Goal: Find specific page/section: Find specific page/section

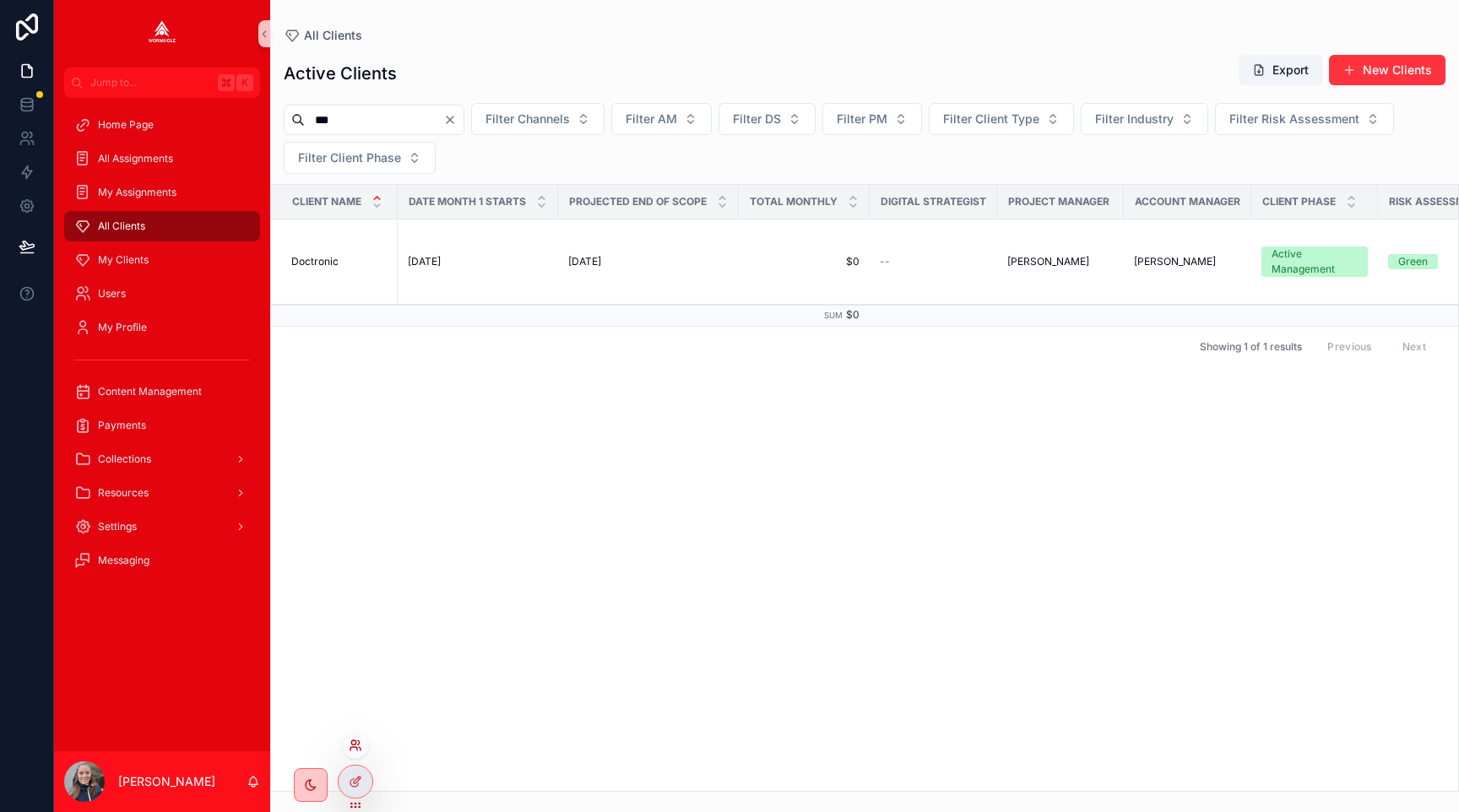
click at [354, 747] on icon at bounding box center [353, 748] width 7 height 3
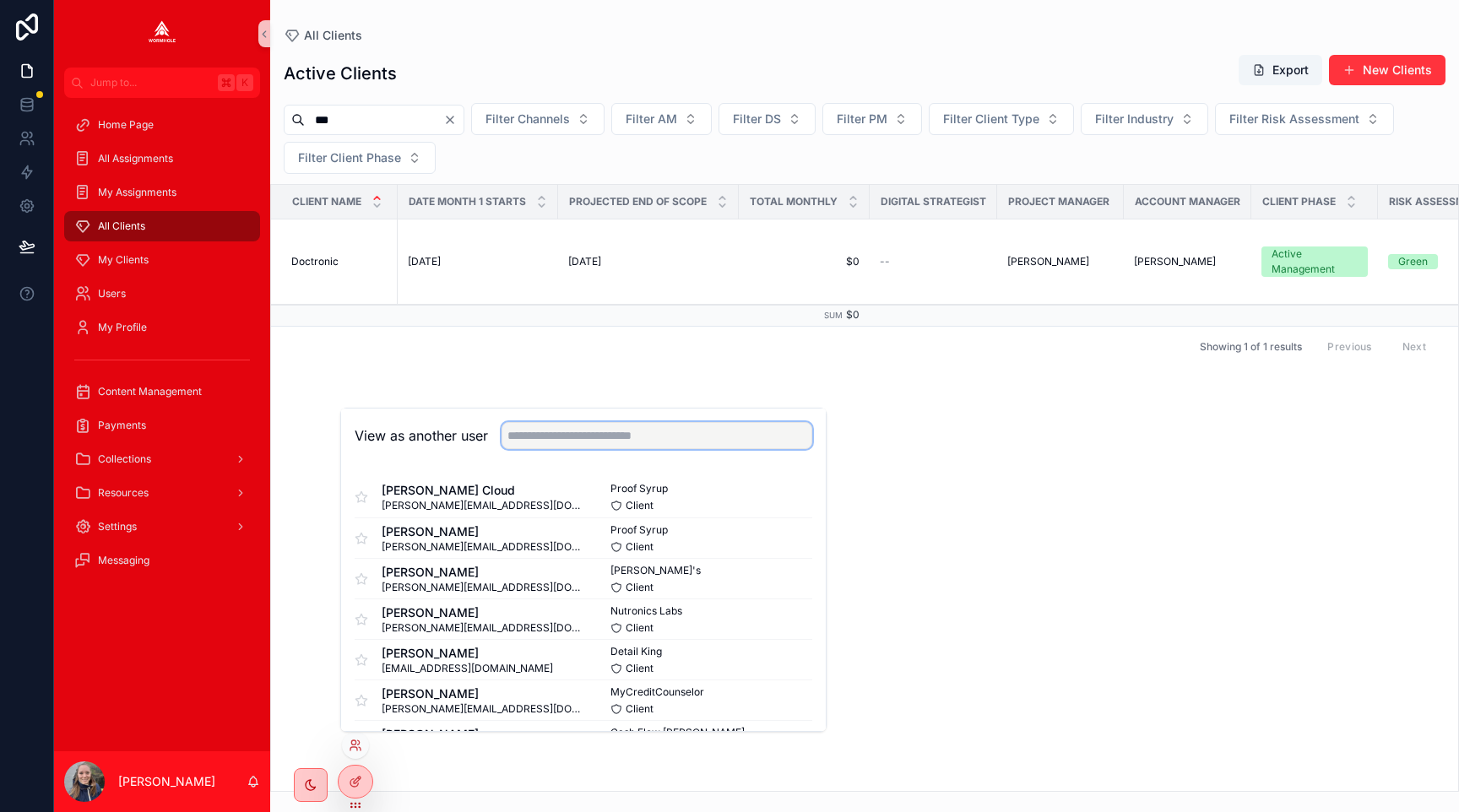
click at [541, 430] on input "text" at bounding box center [657, 436] width 310 height 27
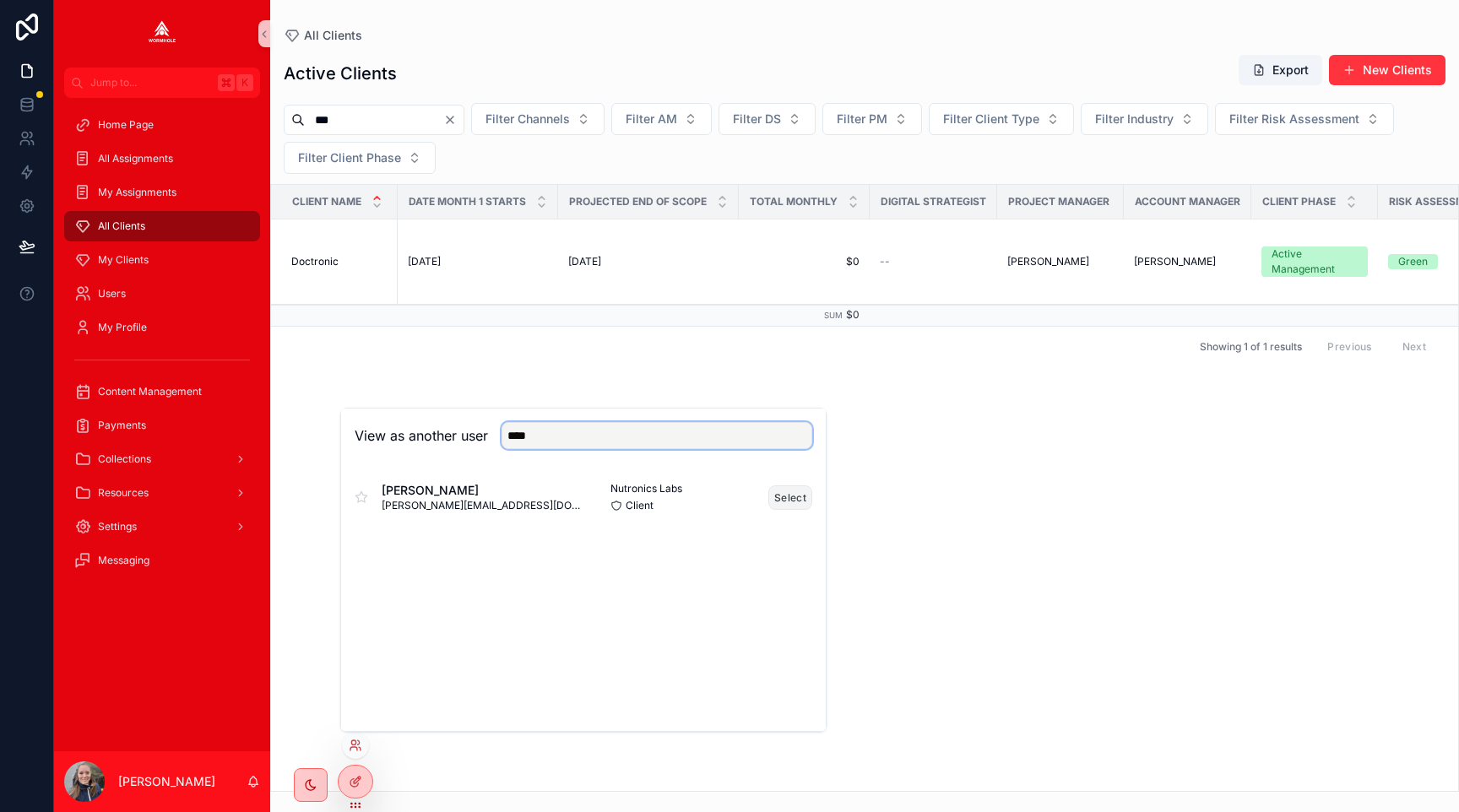
type input "****"
click at [786, 494] on button "Select" at bounding box center [789, 497] width 44 height 25
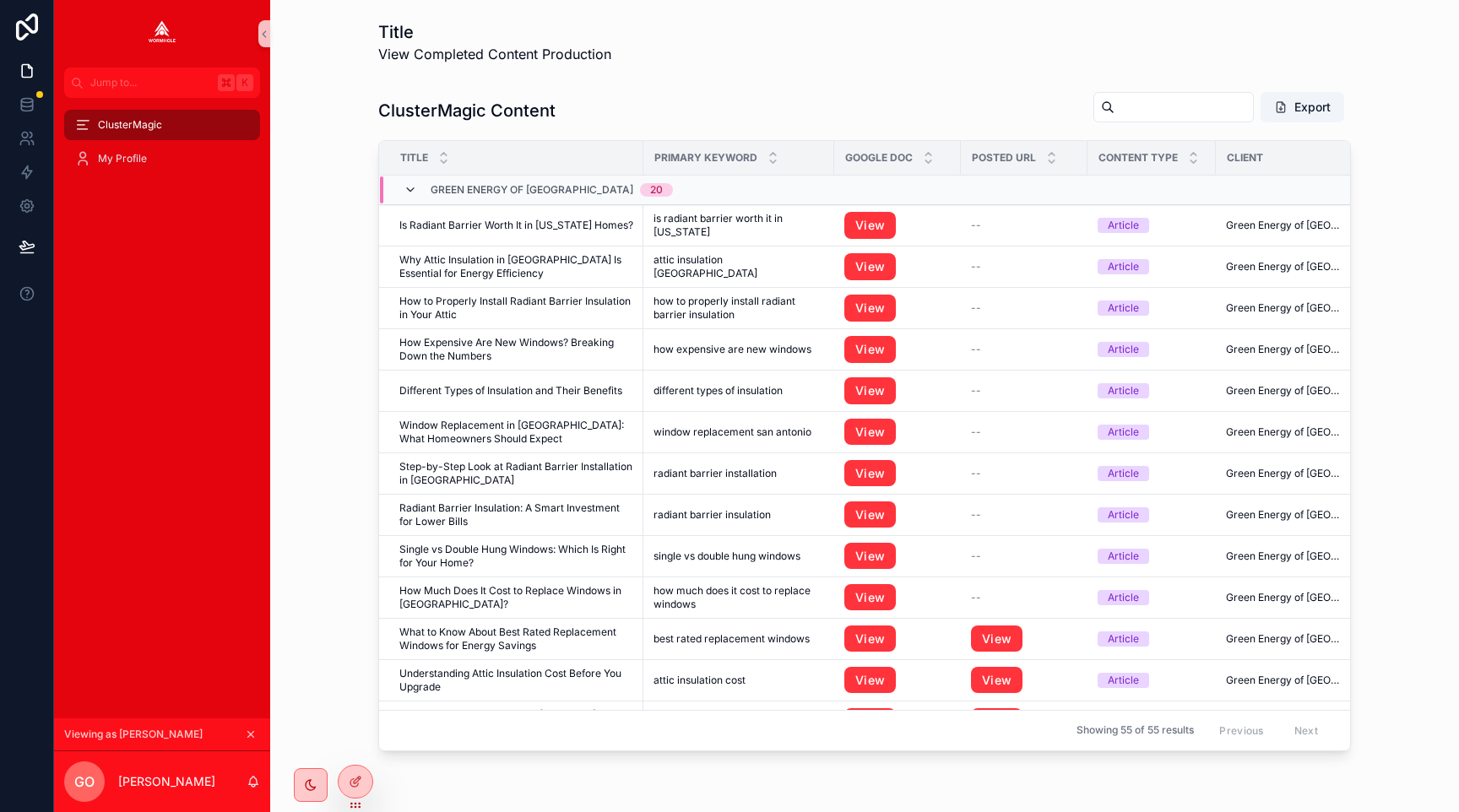
click at [407, 193] on icon "scrollable content" at bounding box center [410, 190] width 14 height 14
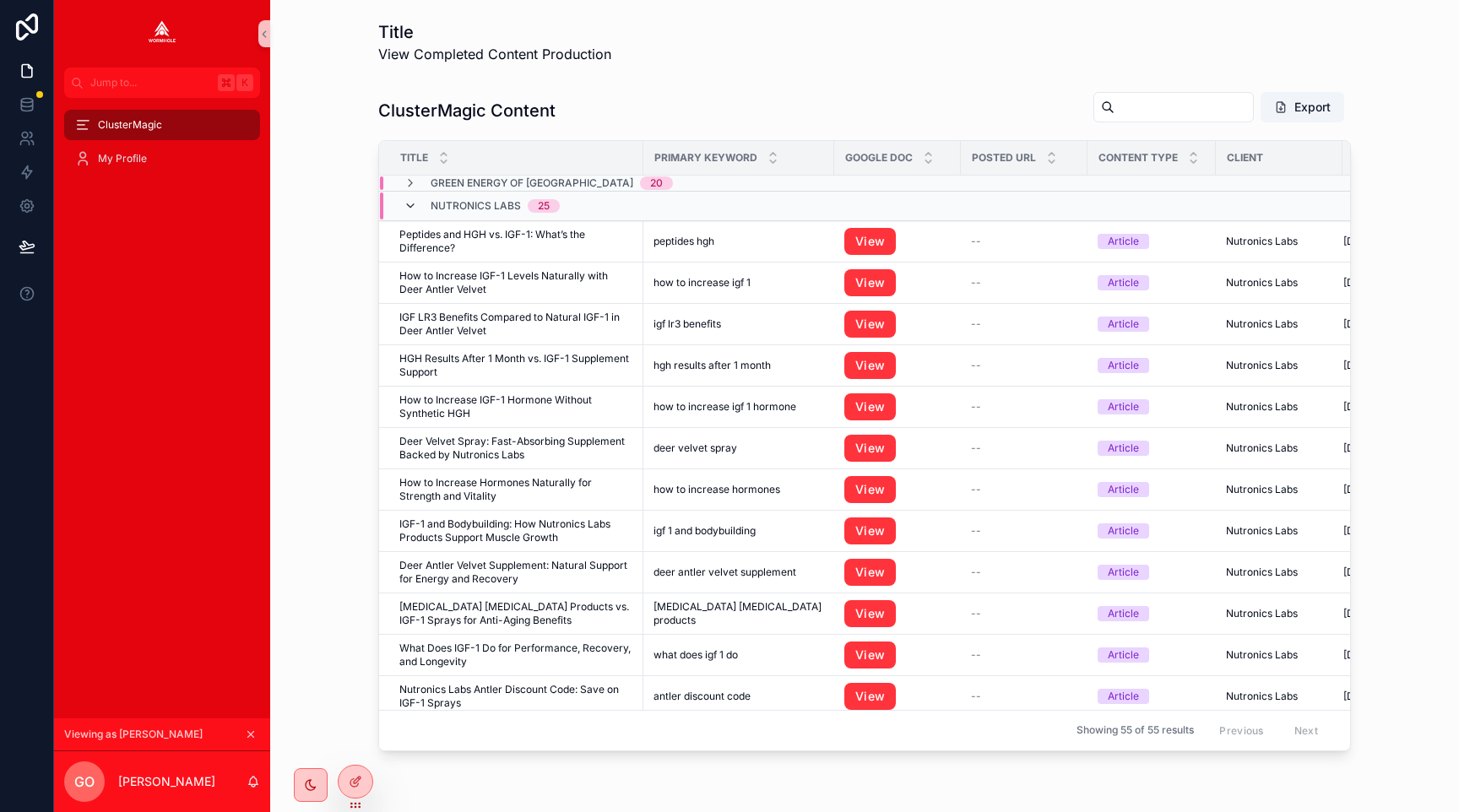
click at [408, 205] on icon "scrollable content" at bounding box center [410, 206] width 14 height 14
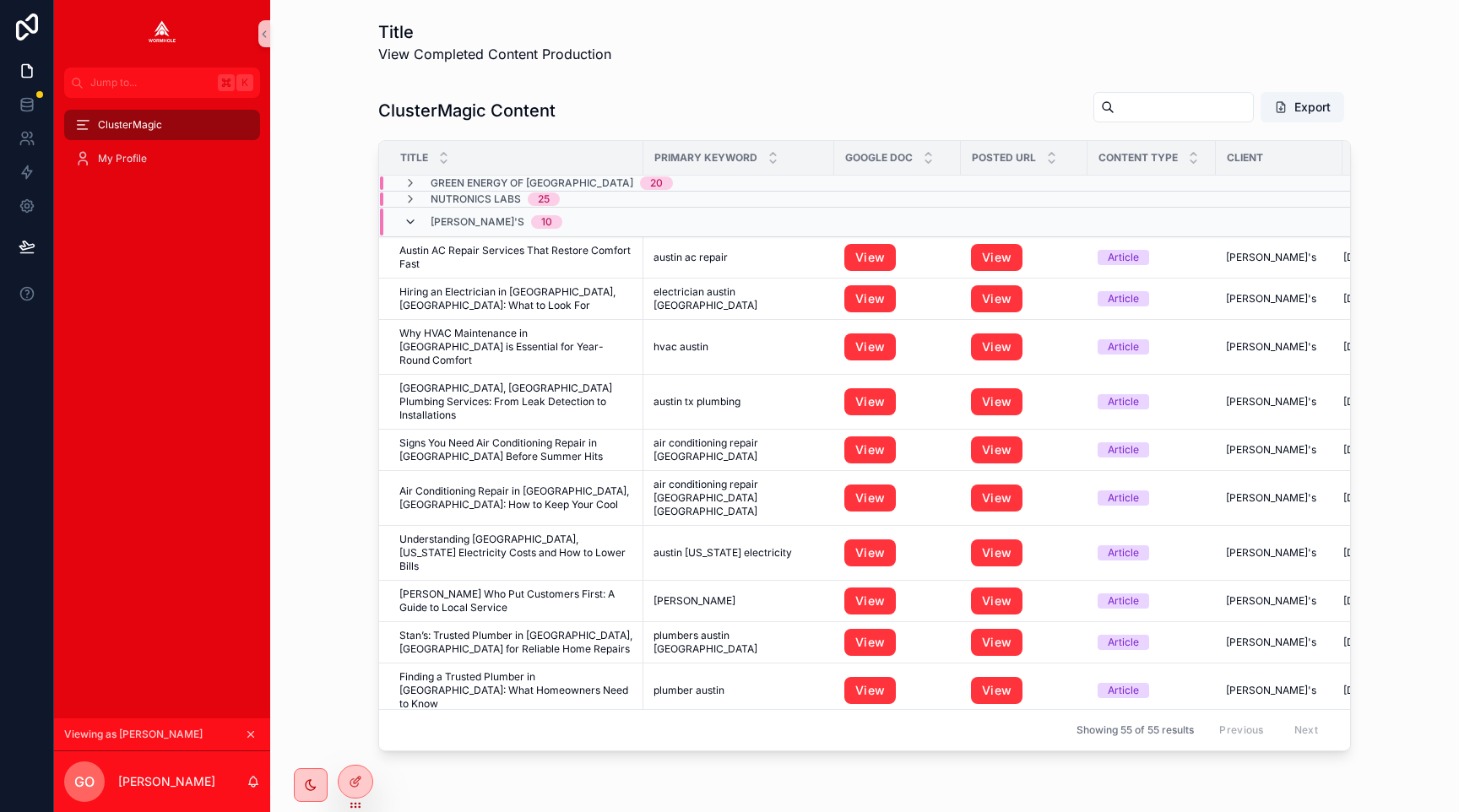
click at [410, 225] on icon "scrollable content" at bounding box center [410, 222] width 14 height 14
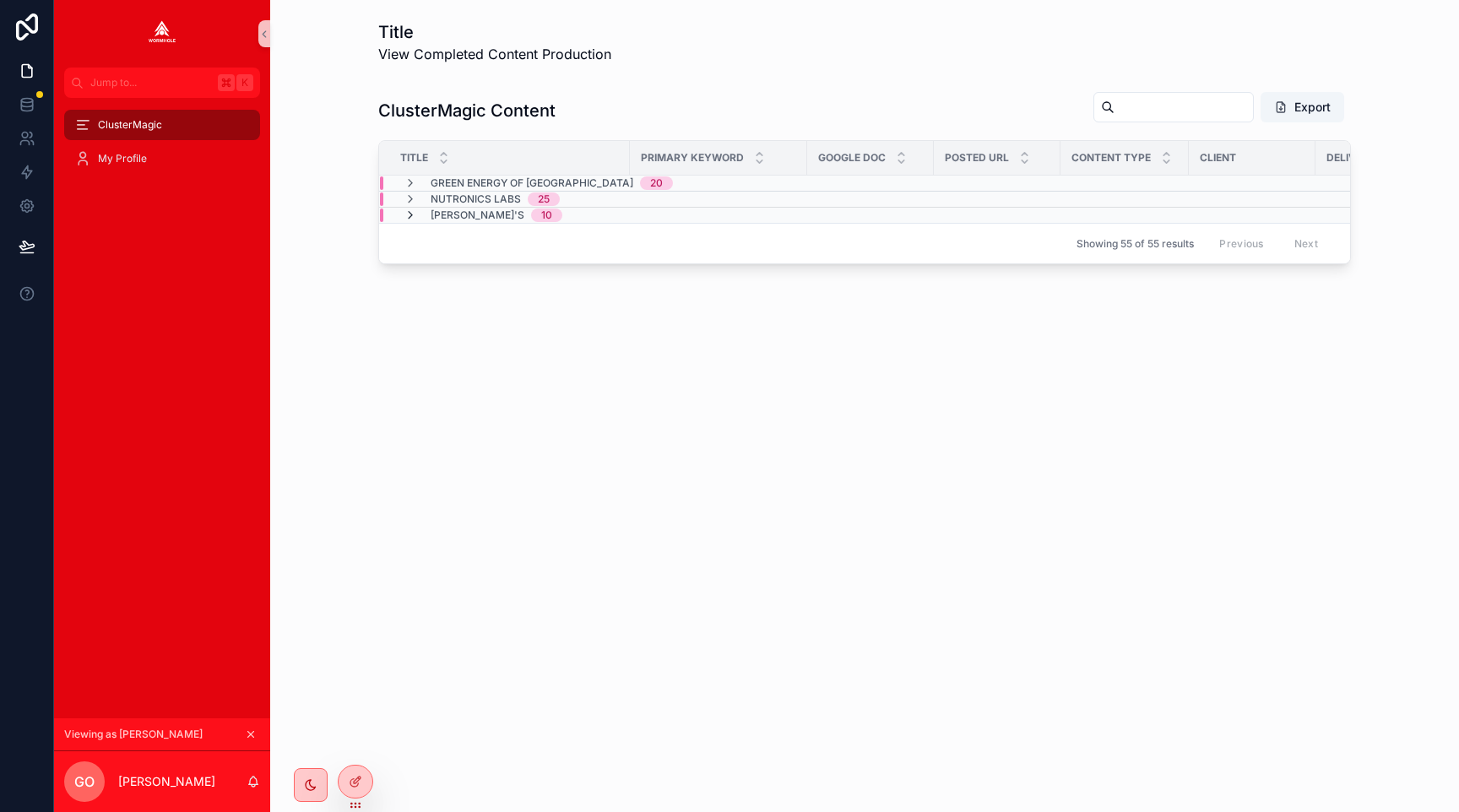
click at [409, 216] on icon "scrollable content" at bounding box center [410, 215] width 14 height 14
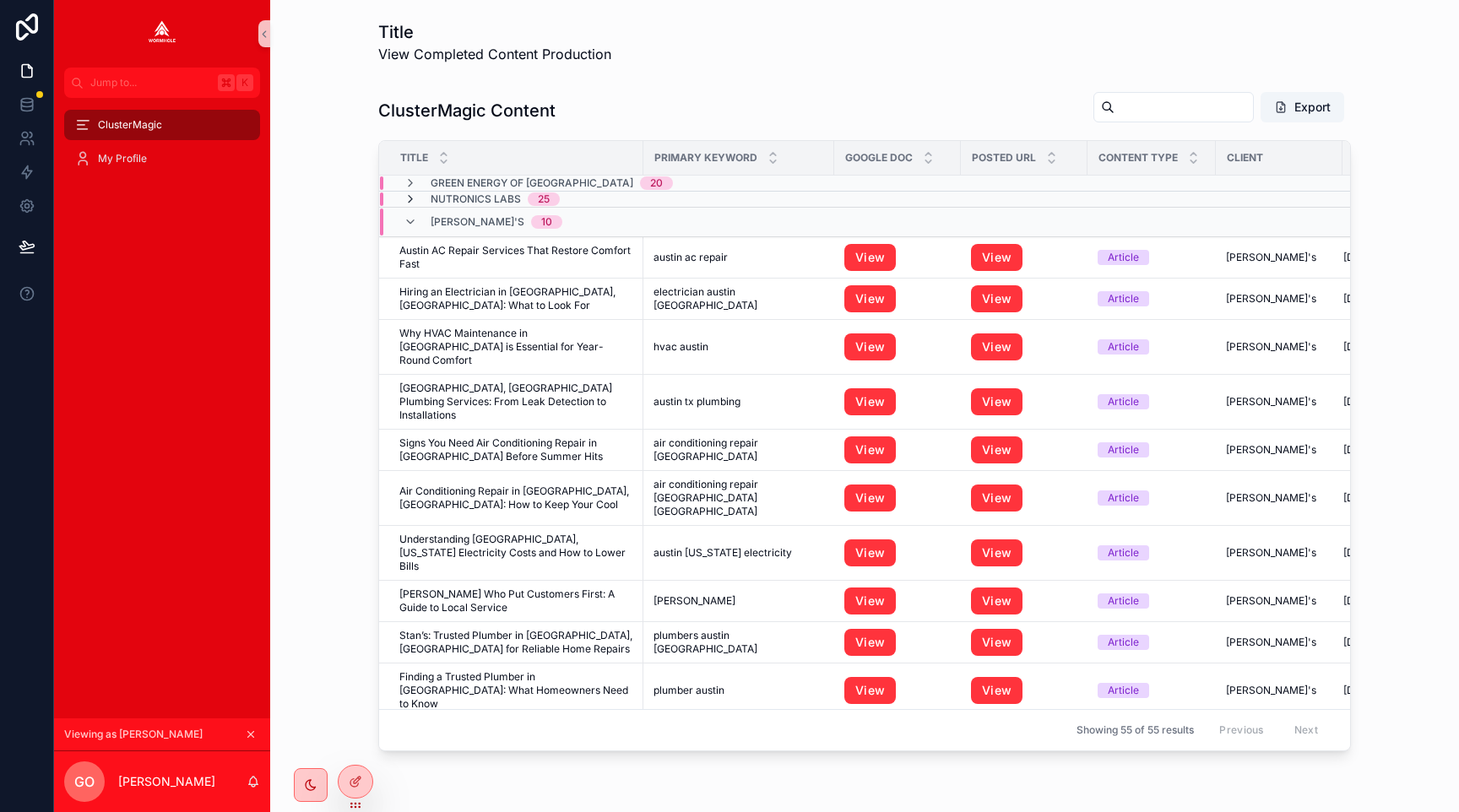
click at [407, 200] on icon "scrollable content" at bounding box center [410, 199] width 14 height 14
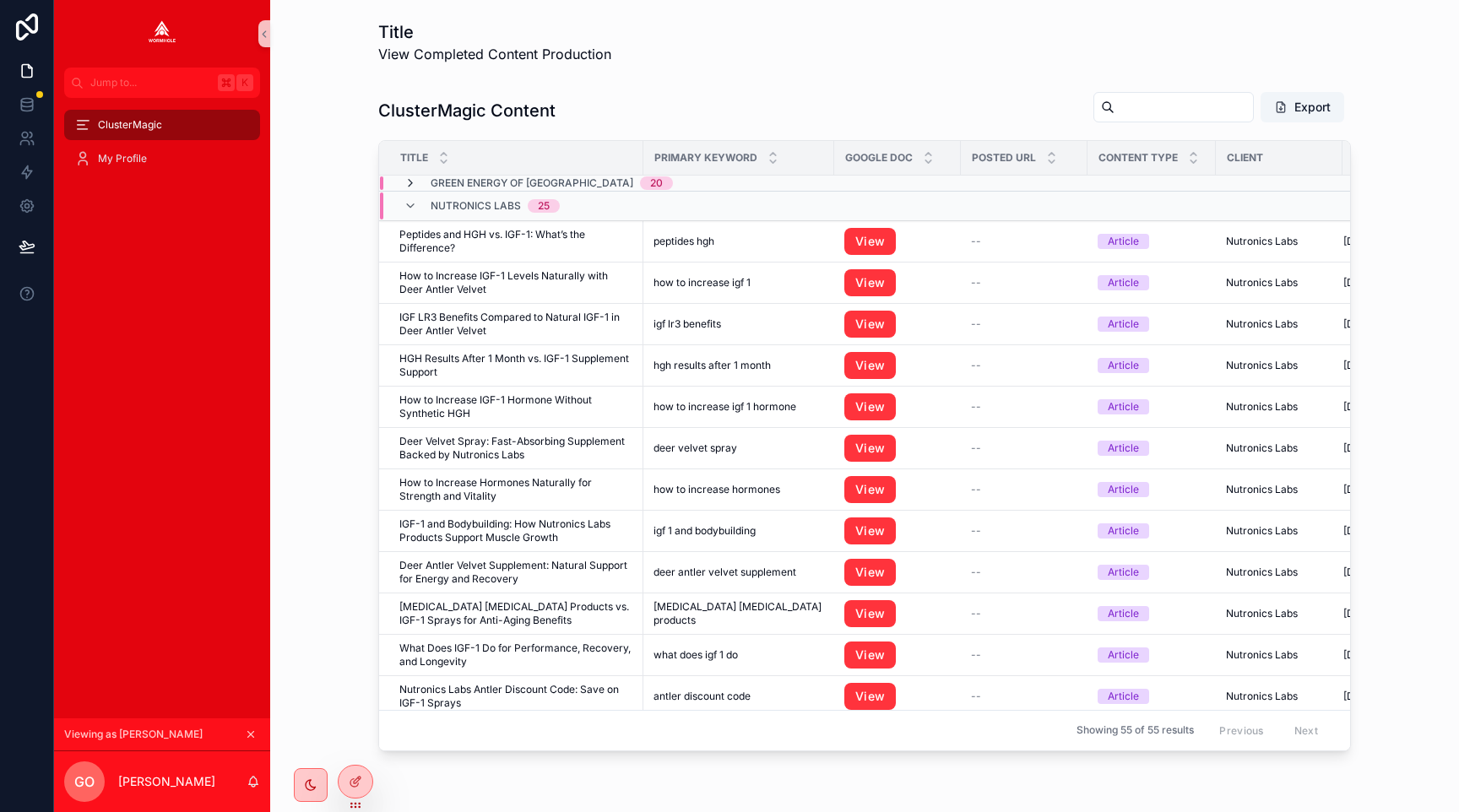
click at [410, 185] on icon "scrollable content" at bounding box center [410, 184] width 14 height 14
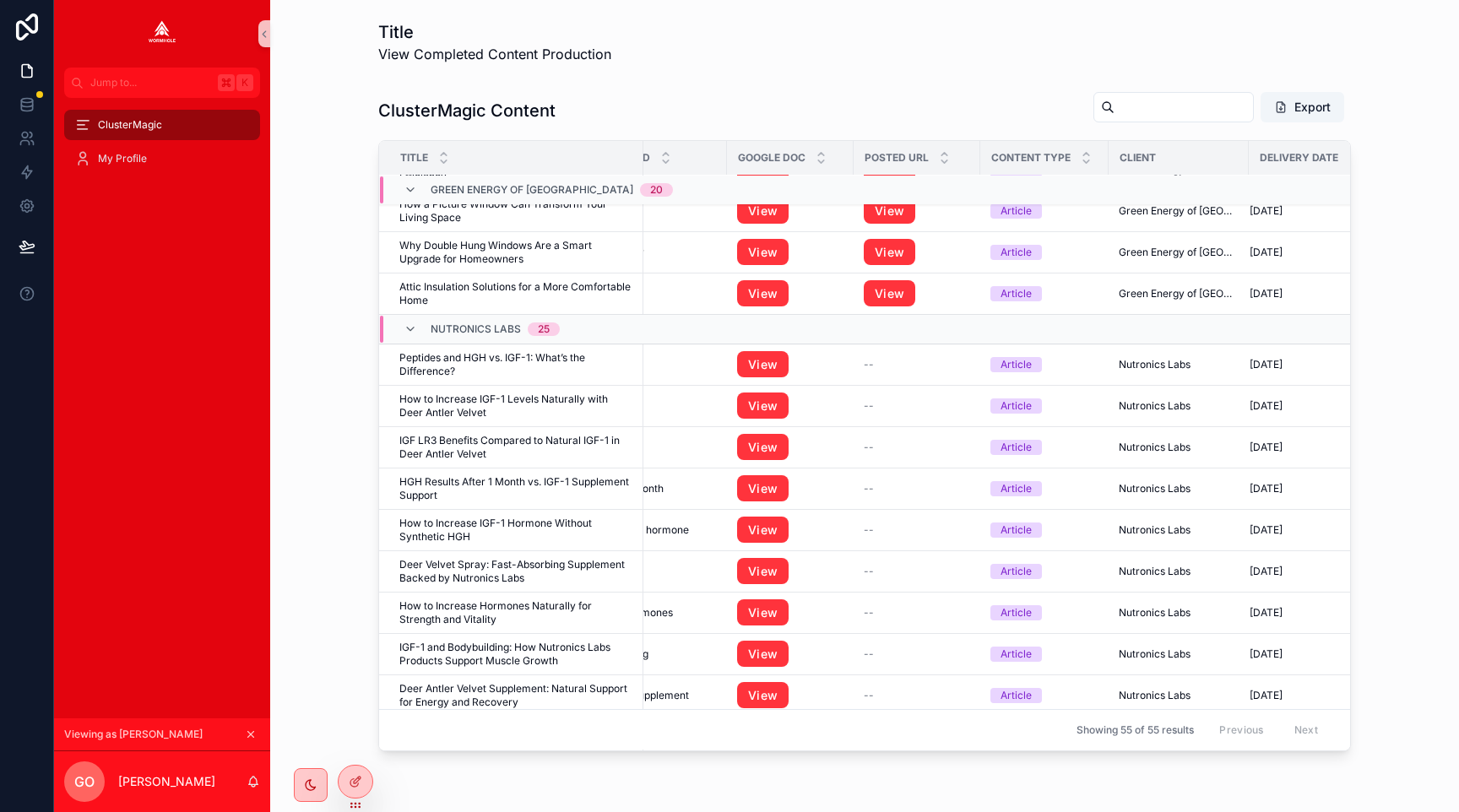
scroll to position [740, 107]
click at [293, 334] on div "ClusterMagic Content Export Title Primary Keyword Google Doc Posted URL Content…" at bounding box center [864, 421] width 1162 height 674
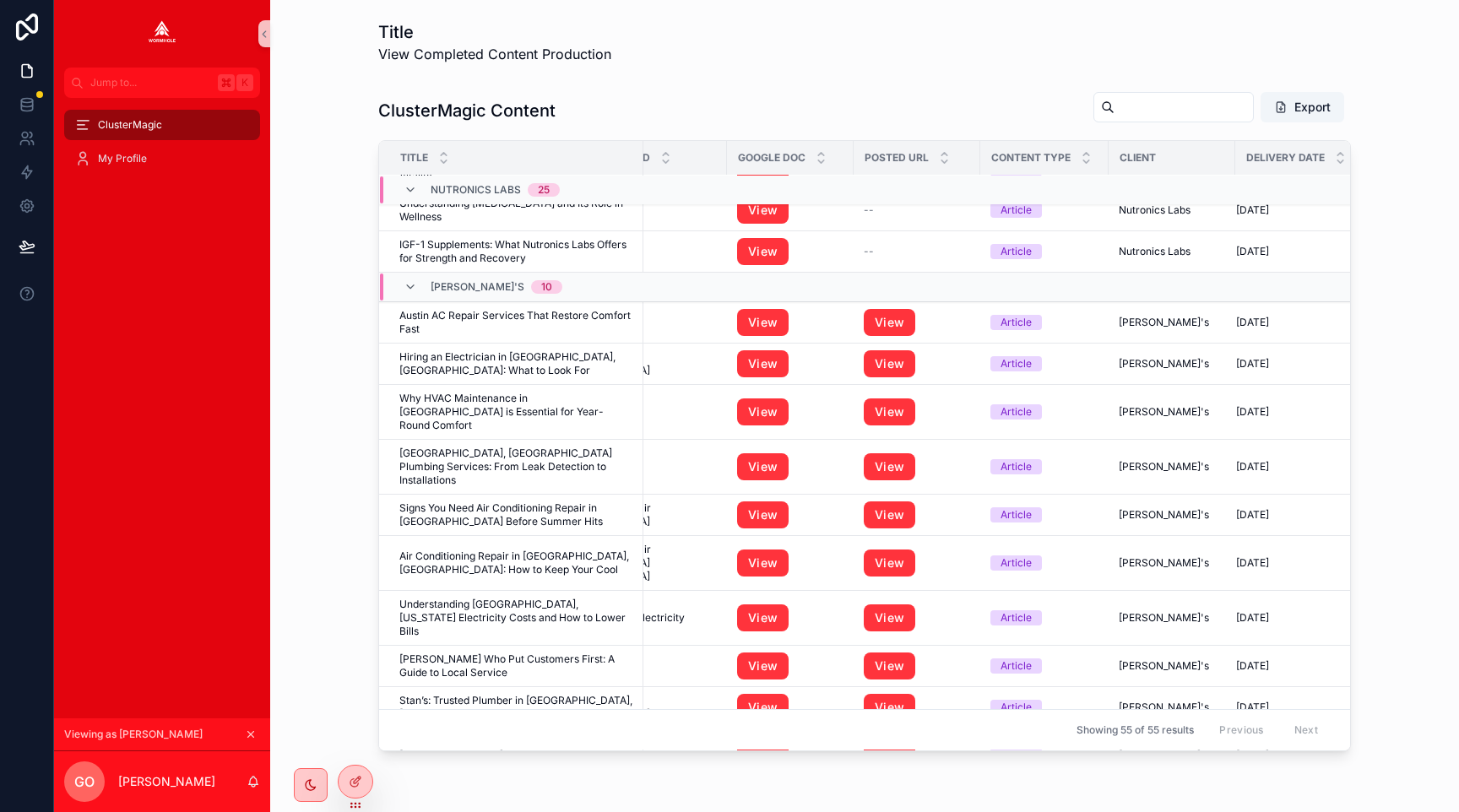
scroll to position [1864, 107]
